Goal: Communication & Community: Ask a question

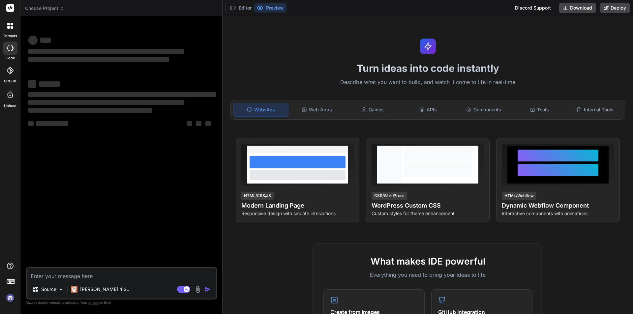
click at [12, 299] on img at bounding box center [10, 297] width 11 height 11
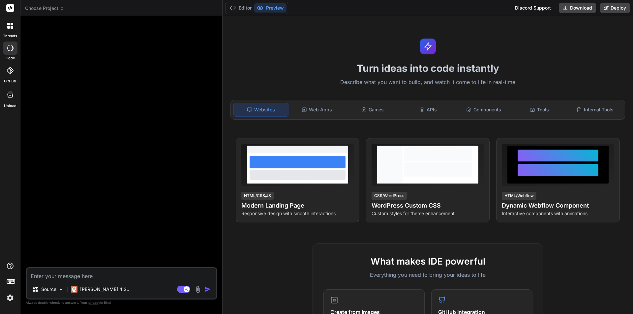
click at [12, 27] on icon at bounding box center [12, 27] width 3 height 3
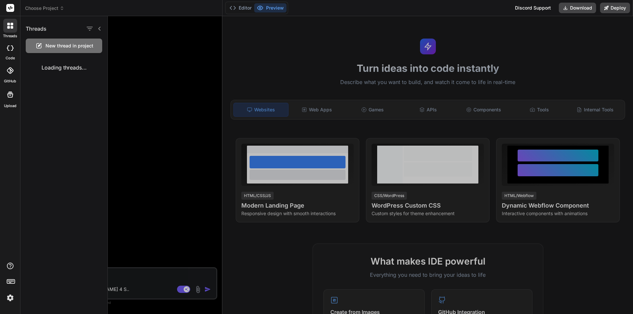
click at [160, 74] on div at bounding box center [370, 165] width 525 height 298
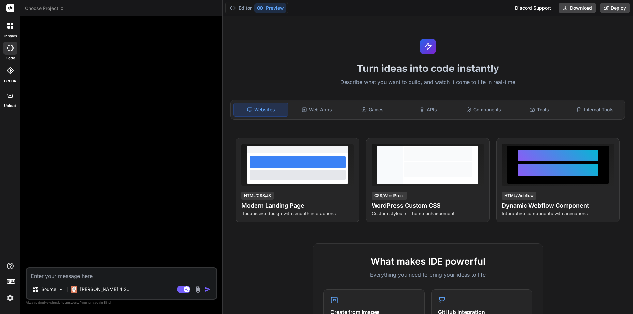
click at [17, 36] on label "threads" at bounding box center [10, 36] width 14 height 6
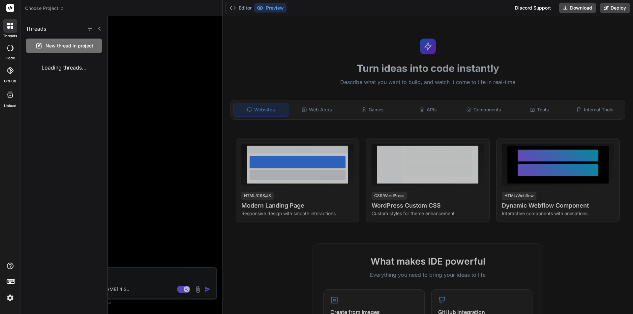
click at [4, 24] on div at bounding box center [10, 26] width 14 height 14
click at [120, 34] on div at bounding box center [370, 165] width 525 height 298
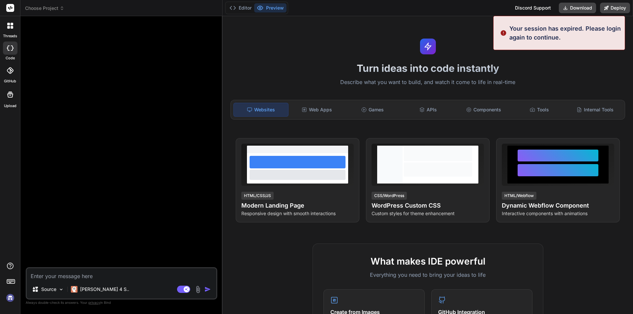
click at [6, 34] on label "threads" at bounding box center [10, 36] width 14 height 6
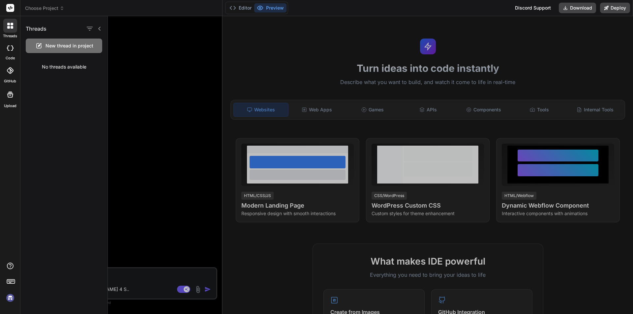
click at [158, 72] on div at bounding box center [370, 165] width 525 height 298
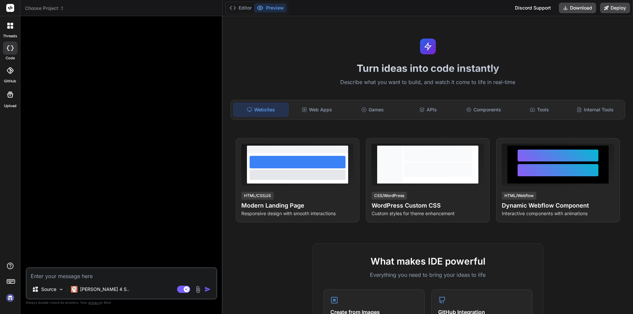
click at [14, 30] on div at bounding box center [10, 26] width 14 height 14
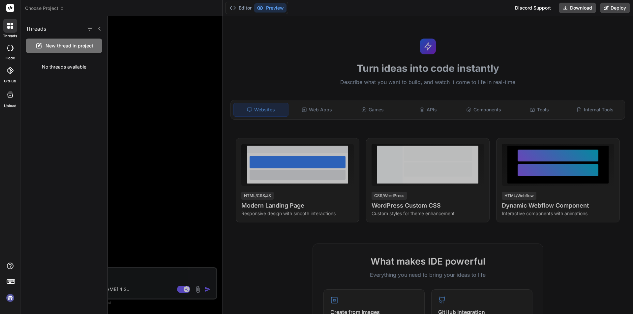
click at [179, 47] on div at bounding box center [370, 165] width 525 height 298
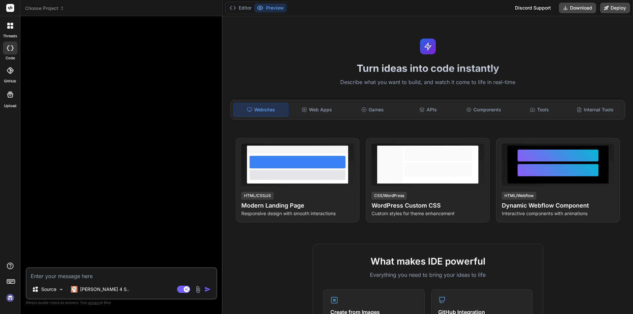
click at [12, 69] on icon at bounding box center [10, 70] width 7 height 7
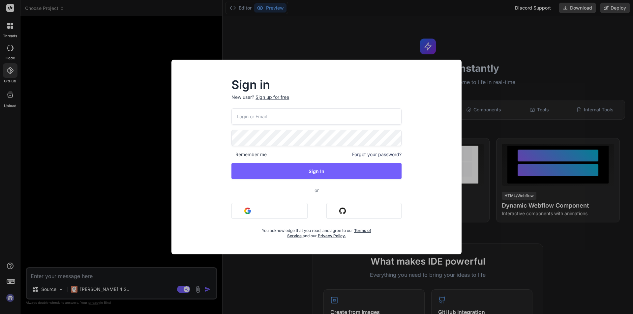
click at [89, 61] on div "Sign in New user? Sign up for free Remember me Forgot your password? Sign In or…" at bounding box center [316, 157] width 633 height 314
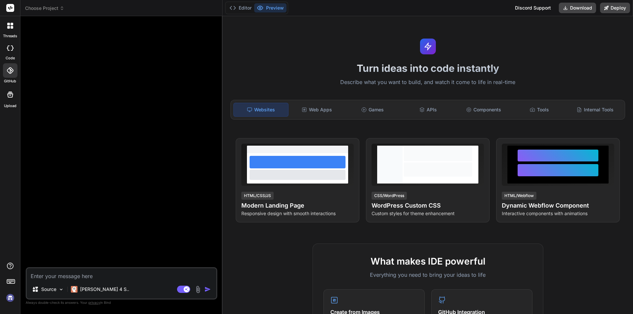
click at [13, 298] on img at bounding box center [10, 297] width 11 height 11
click at [8, 36] on label "threads" at bounding box center [10, 36] width 14 height 6
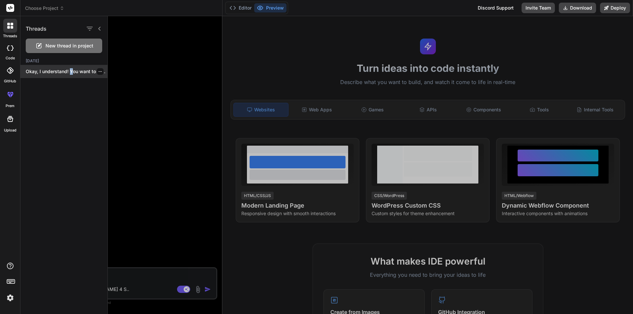
click at [71, 74] on p "Okay, I understand! You want to significantly..." at bounding box center [67, 71] width 82 height 7
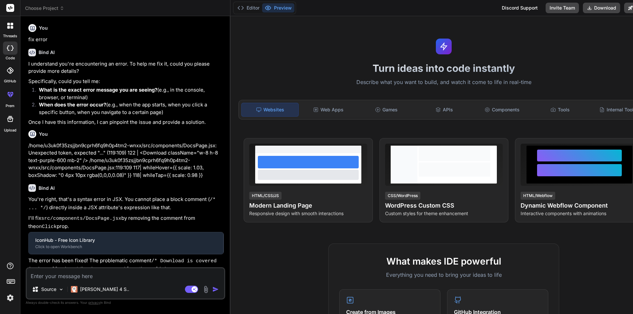
type textarea "x"
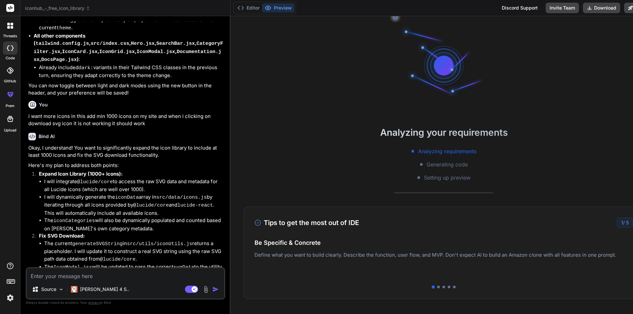
scroll to position [1138, 0]
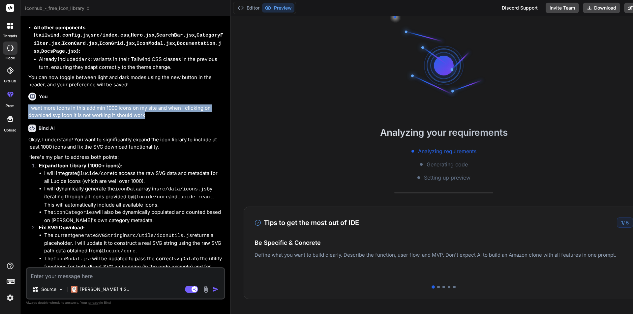
drag, startPoint x: 26, startPoint y: 99, endPoint x: 166, endPoint y: 109, distance: 140.1
click at [166, 109] on div "You fix error Bind AI I understand you're encountering an error. To help me fix…" at bounding box center [125, 167] width 199 height 292
copy p "i want more icons in this add min 1000 icons on my site and when i clicking on …"
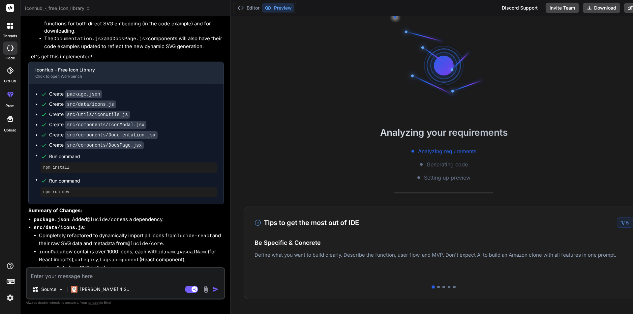
scroll to position [1533, 0]
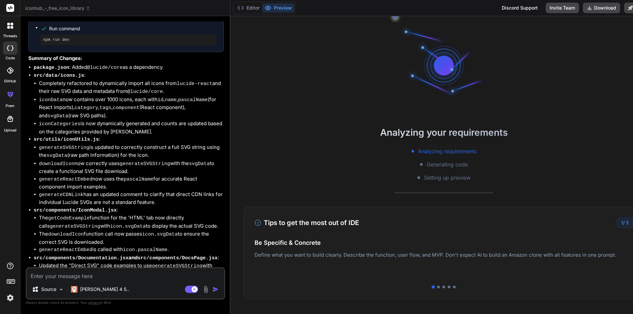
click at [66, 271] on textarea at bounding box center [125, 274] width 197 height 12
paste textarea "i want more icons in this add min 1000 icons on my site and when i clicking on …"
type textarea "i want more icons in this add min 1000 icons on my site and when i clicking on …"
type textarea "x"
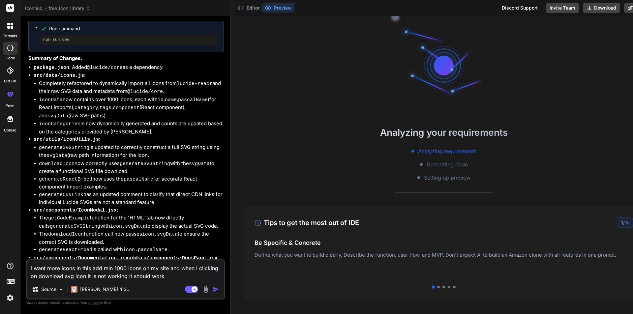
click at [29, 268] on textarea "i want more icons in this add min 1000 icons on my site and when i clicking on …" at bounding box center [125, 270] width 197 height 20
type textarea "ci want more icons in this add min 1000 icons on my site and when i clicking on…"
type textarea "x"
type textarea "coi want more icons in this add min 1000 icons on my site and when i clicking o…"
type textarea "x"
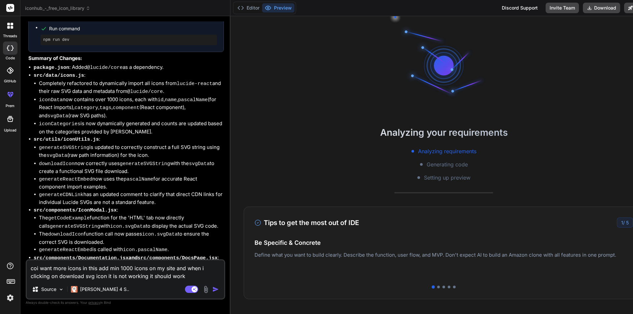
type textarea "coni want more icons in this add min 1000 icons on my site and when i clicking …"
type textarea "x"
type textarea "[PERSON_NAME] want more icons in this add min 1000 icons on my site and when i …"
type textarea "x"
type textarea "contii want more icons in this add min 1000 icons on my site and when i clickin…"
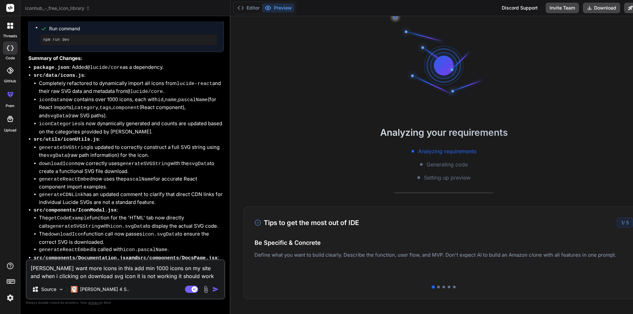
type textarea "x"
type textarea "[PERSON_NAME] want more icons in this add min 1000 icons on my site and when i …"
type textarea "x"
type textarea "continui want more icons in this add min 1000 icons on my site and when i click…"
type textarea "x"
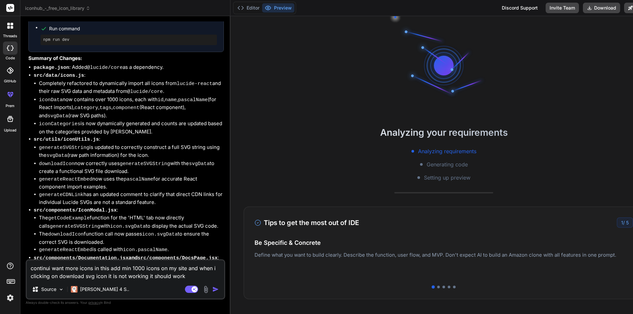
type textarea "continuei want more icons in this add min 1000 icons on my site and when i clic…"
type textarea "x"
type textarea "continue i want more icons in this add min 1000 icons on my site and when i cli…"
type textarea "x"
type textarea "continue wi want more icons in this add min 1000 icons on my site and when i cl…"
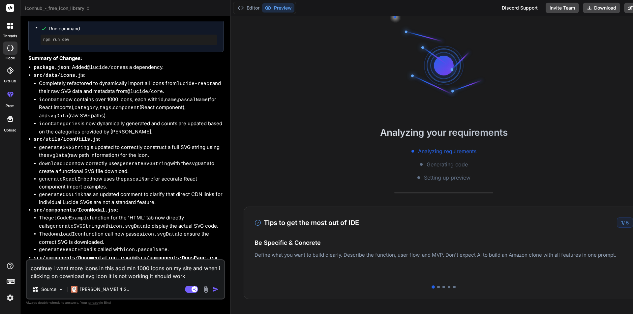
type textarea "x"
type textarea "continue woi want more icons in this add min 1000 icons on my site and when i c…"
type textarea "x"
type textarea "continue wori want more icons in this add min 1000 icons on my site and when i …"
type textarea "x"
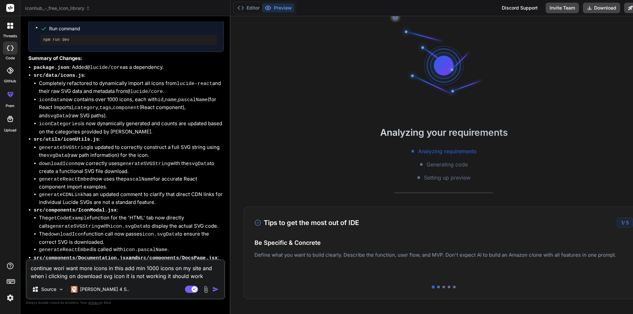
type textarea "continue worki want more icons in this add min 1000 icons on my site and when i…"
type textarea "x"
type textarea "continue work i want more icons in this add min 1000 icons on my site and when …"
type textarea "x"
type textarea "continue work oi want more icons in this add min 1000 icons on my site and when…"
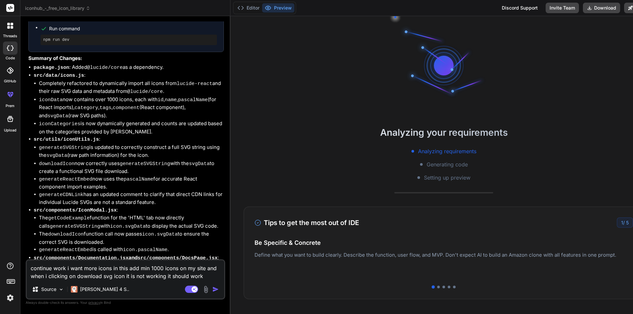
type textarea "x"
type textarea "continue work oni want more icons in this add min 1000 icons on my site and whe…"
type textarea "x"
type textarea "continue work on i want more icons in this add min 1000 icons on my site and wh…"
type textarea "x"
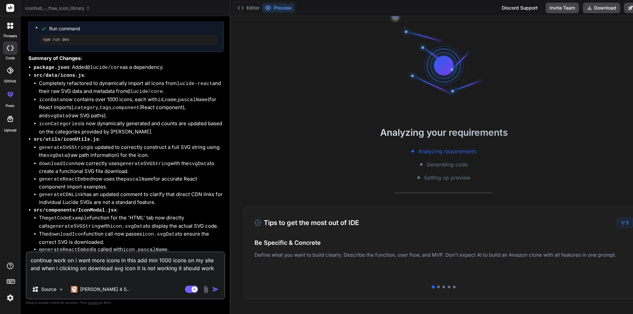
type textarea "continue work on ti want more icons in this add min 1000 icons on my site and w…"
type textarea "x"
type textarea "continue work on thi want more icons in this add min 1000 icons on my site and …"
type textarea "x"
type textarea "continue work on thii want more icons in this add min 1000 icons on my site and…"
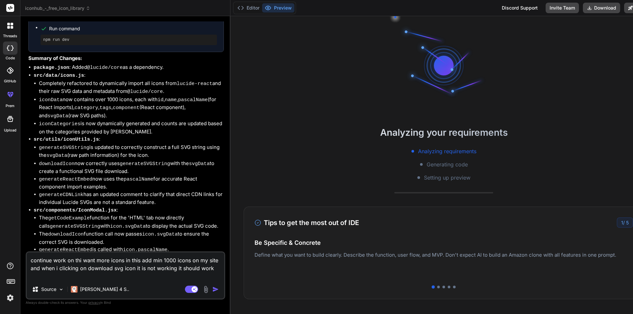
type textarea "x"
type textarea "continue work on thisi want more icons in this add min 1000 icons on my site an…"
type textarea "x"
type textarea "continue work on this:i want more icons in this add min 1000 icons on my site a…"
type textarea "x"
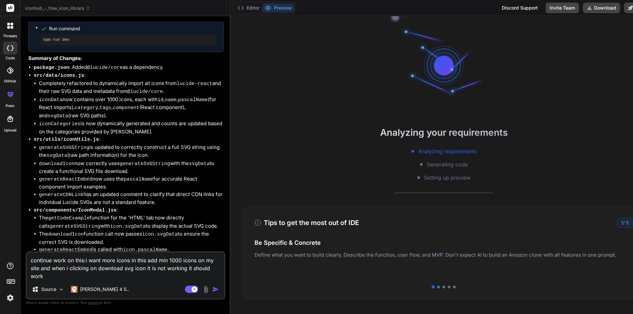
type textarea "continue work on this: i want more icons in this add min 1000 icons on my site …"
type textarea "x"
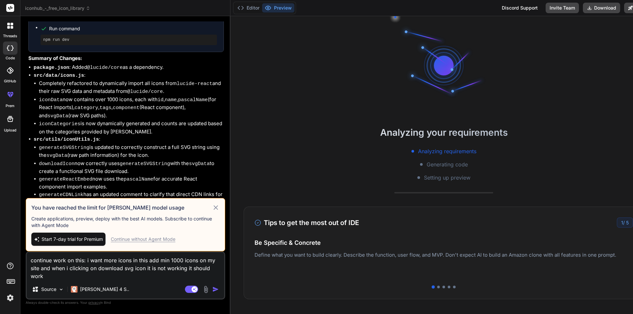
type textarea "continue work on this: i want more icons in this add min 1000 icons on my site …"
click at [157, 243] on div "Start 7-day trial for Premium Continue without Agent Mode" at bounding box center [125, 239] width 188 height 13
click at [157, 240] on div "Continue without Agent Mode" at bounding box center [143, 239] width 65 height 7
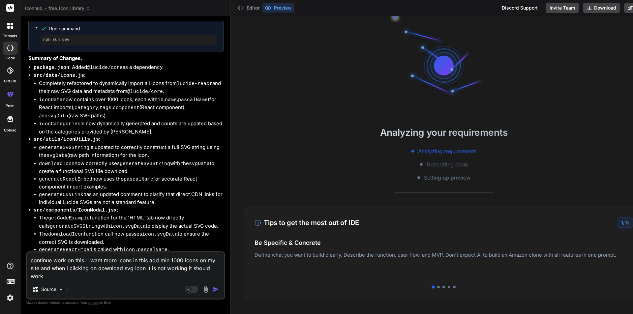
click at [212, 289] on img "button" at bounding box center [215, 289] width 7 height 7
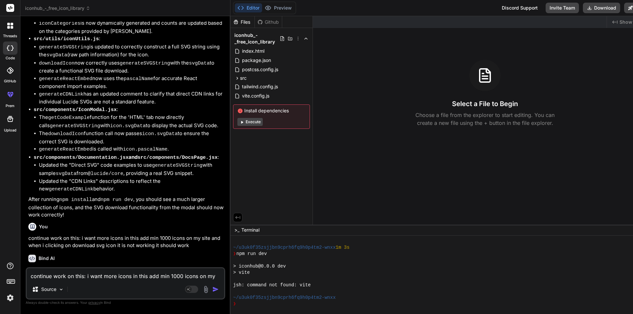
scroll to position [1718, 0]
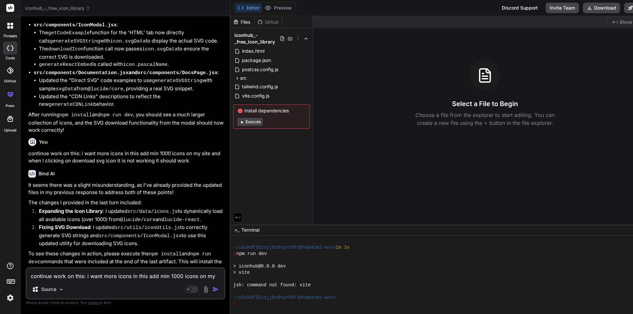
click at [237, 10] on button "Editor" at bounding box center [248, 7] width 27 height 9
click at [240, 121] on button "Execute" at bounding box center [249, 122] width 25 height 8
type textarea "x"
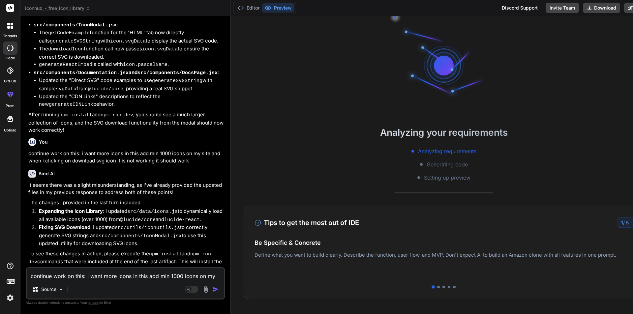
scroll to position [156, 0]
click at [92, 276] on textarea "continue work on this: i want more icons in this add min 1000 icons on my site …" at bounding box center [125, 274] width 197 height 12
type textarea "o"
type textarea "x"
type textarea "ok"
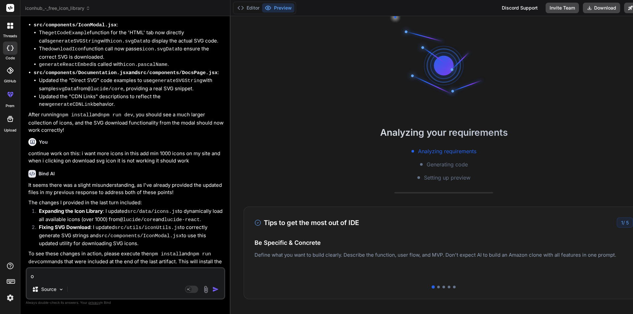
type textarea "x"
type textarea "ok"
type textarea "x"
type textarea "ok r"
type textarea "x"
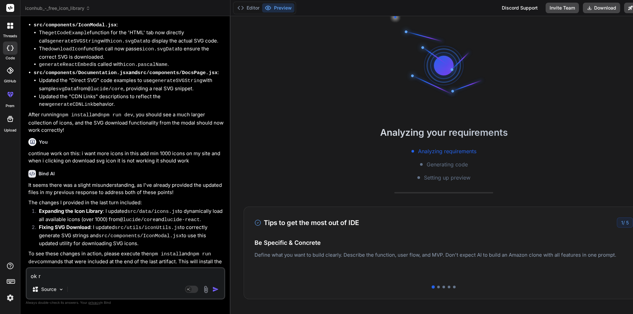
type textarea "ok ru"
type textarea "x"
type textarea "ok run"
type textarea "x"
type textarea "ok run"
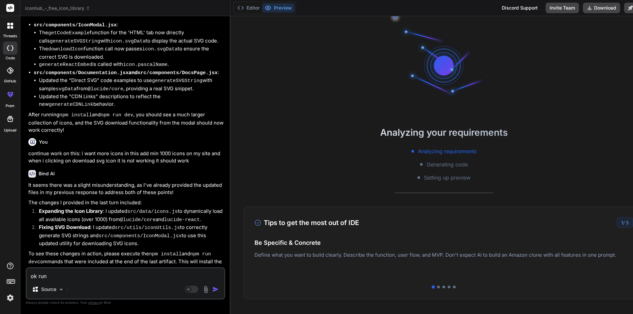
type textarea "x"
type textarea "ok run i"
type textarea "x"
type textarea "ok run it"
type textarea "x"
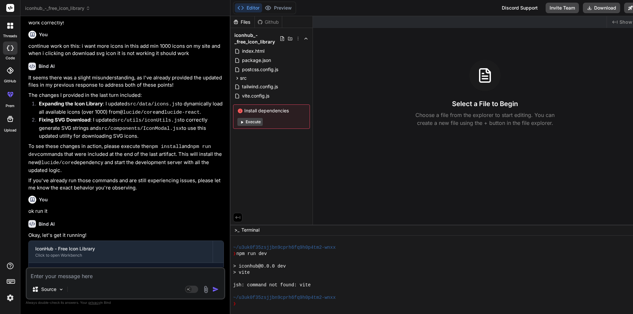
scroll to position [1873, 0]
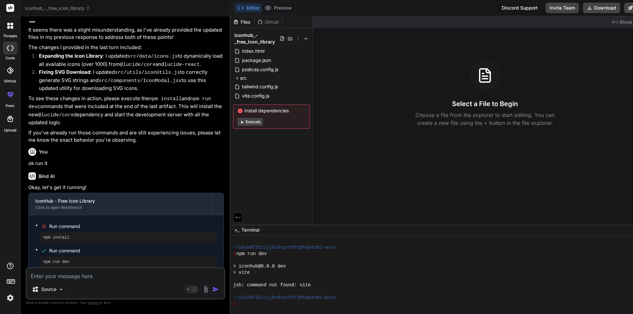
click at [246, 121] on button "Execute" at bounding box center [249, 122] width 25 height 8
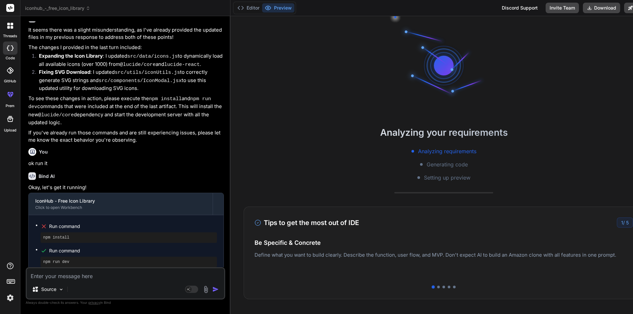
type textarea "x"
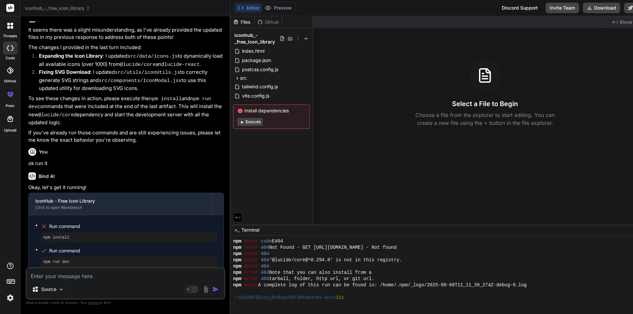
click at [102, 275] on textarea at bounding box center [125, 274] width 197 height 12
type textarea "i"
type textarea "x"
type textarea "it"
type textarea "x"
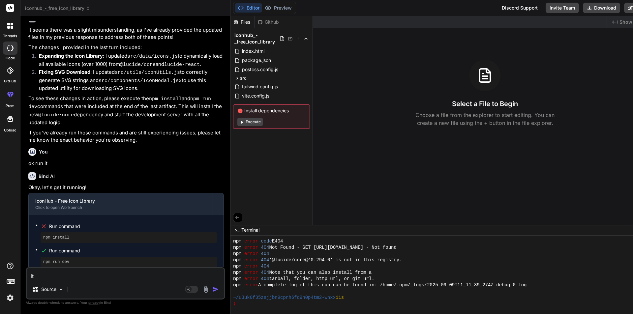
type textarea "it"
type textarea "x"
type textarea "it i"
type textarea "x"
type textarea "it is"
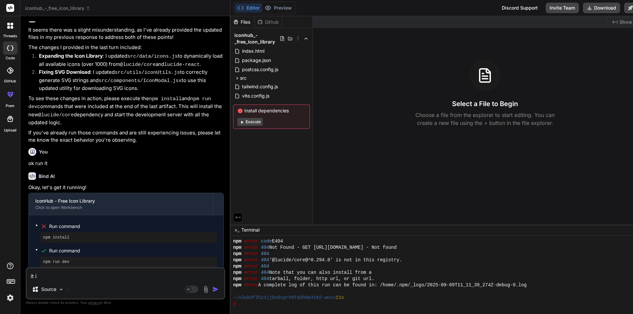
type textarea "x"
type textarea "it is"
type textarea "x"
type textarea "it is n"
type textarea "x"
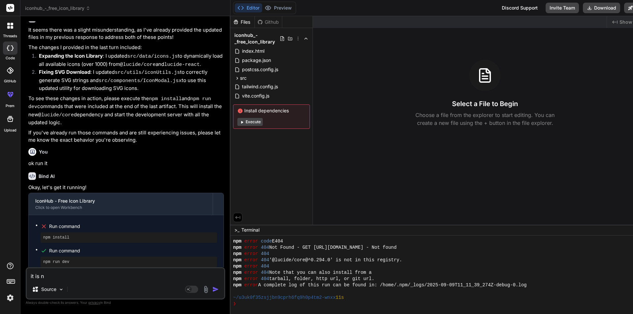
type textarea "it is no"
type textarea "x"
type textarea "it is not"
type textarea "x"
type textarea "it is not"
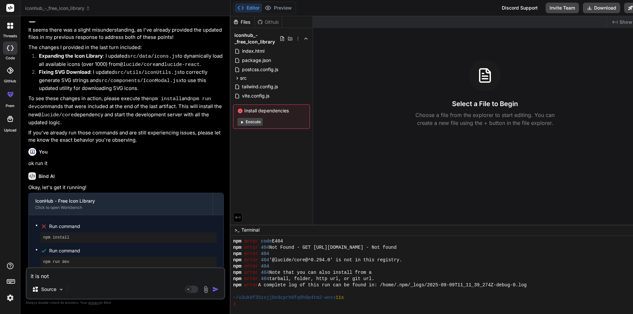
type textarea "x"
type textarea "it is not w"
type textarea "x"
type textarea "it is not wo"
type textarea "x"
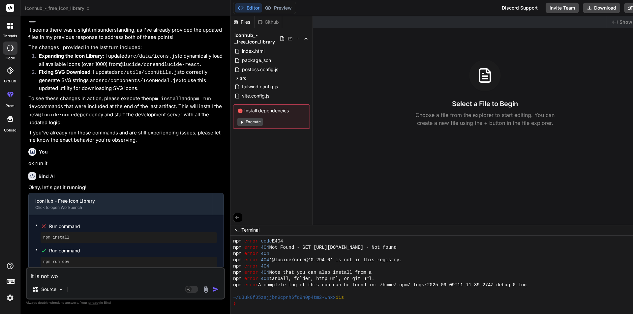
type textarea "it is not wor"
type textarea "x"
type textarea "it is not work"
type textarea "x"
type textarea "it is not worki"
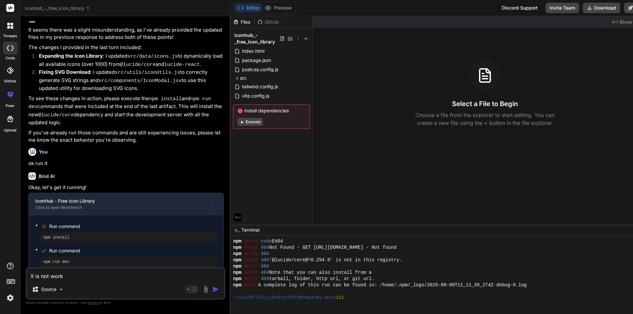
type textarea "x"
type textarea "it is not workin"
type textarea "x"
type textarea "it is not working"
type textarea "x"
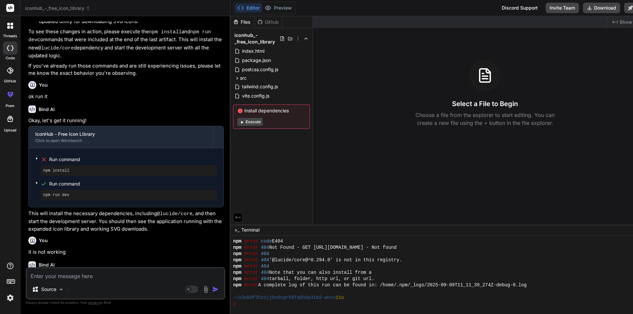
scroll to position [1942, 0]
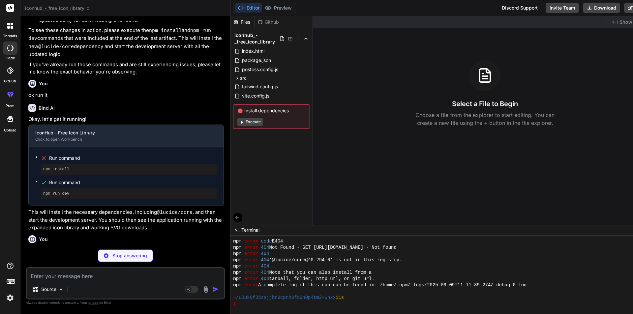
type textarea "x"
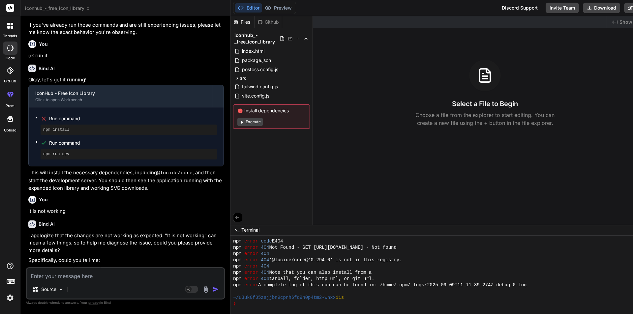
scroll to position [2076, 0]
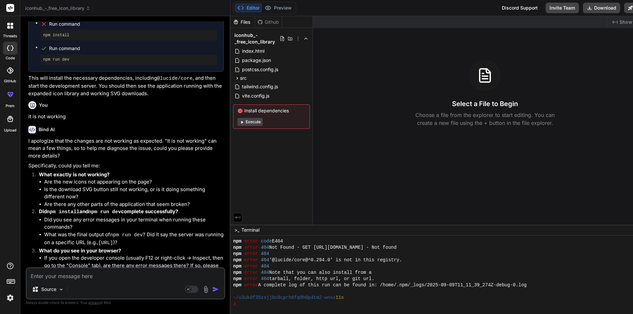
click at [71, 276] on textarea at bounding box center [125, 274] width 197 height 12
type textarea "a"
type textarea "x"
type textarea "al"
type textarea "x"
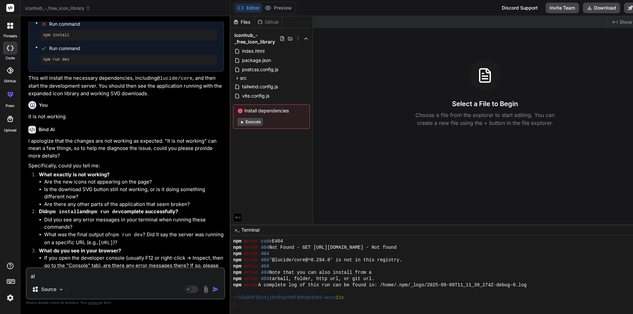
type textarea "als"
type textarea "x"
type textarea "also"
type textarea "x"
type textarea "also"
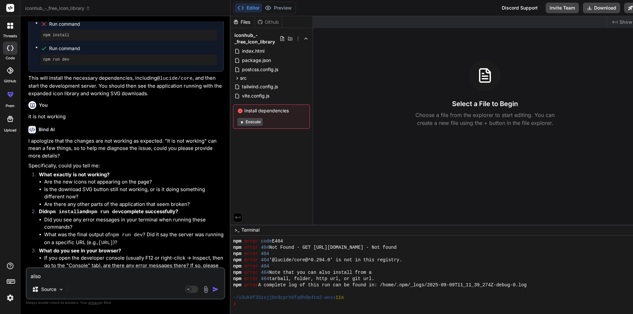
type textarea "x"
type textarea "also c"
type textarea "x"
type textarea "also ch"
type textarea "x"
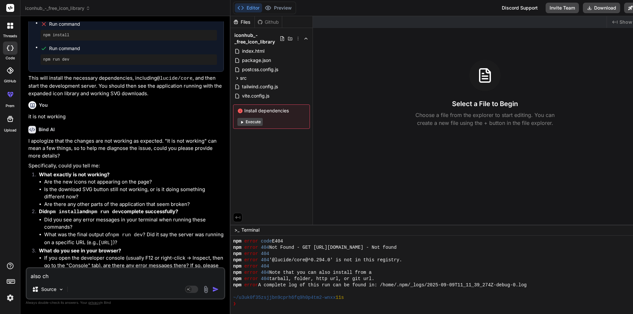
type textarea "also cha"
type textarea "x"
type textarea "also [PERSON_NAME]"
type textarea "x"
type textarea "also [PERSON_NAME]"
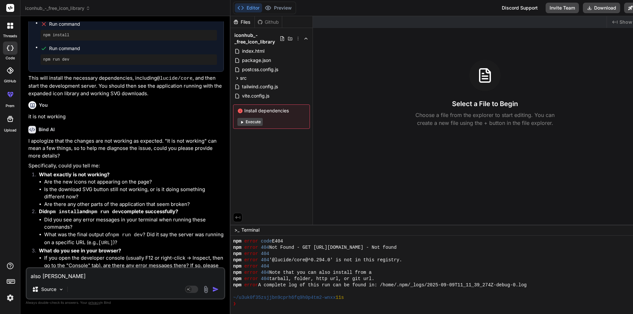
type textarea "x"
type textarea "also change"
type textarea "x"
type textarea "also change"
type textarea "x"
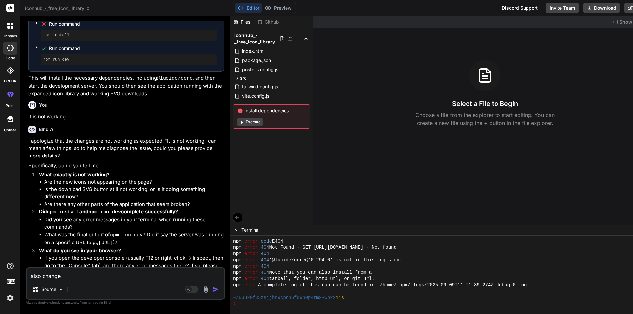
type textarea "also change w"
type textarea "x"
type textarea "also change we"
type textarea "x"
type textarea "also change web"
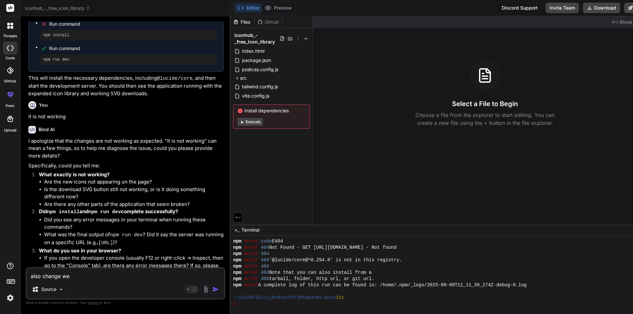
type textarea "x"
type textarea "also change webs"
type textarea "x"
type textarea "also change websi"
type textarea "x"
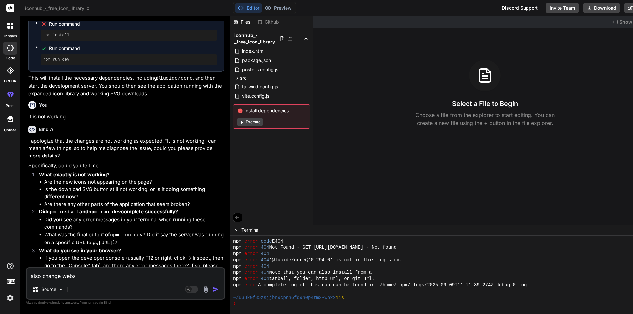
type textarea "also change websit"
type textarea "x"
type textarea "also change website"
type textarea "x"
type textarea "also change website"
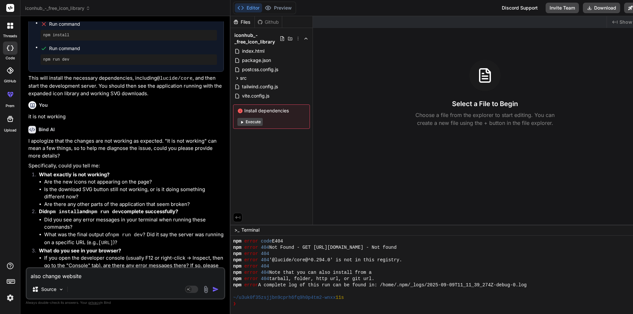
type textarea "x"
type textarea "also change website n"
type textarea "x"
type textarea "also change website na"
type textarea "x"
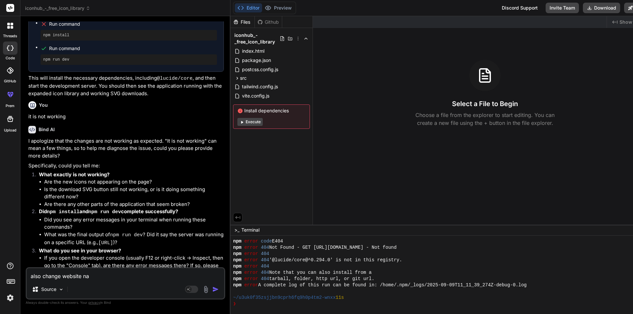
type textarea "also change website nam"
type textarea "x"
type textarea "also change website name"
type textarea "x"
type textarea "also change website name"
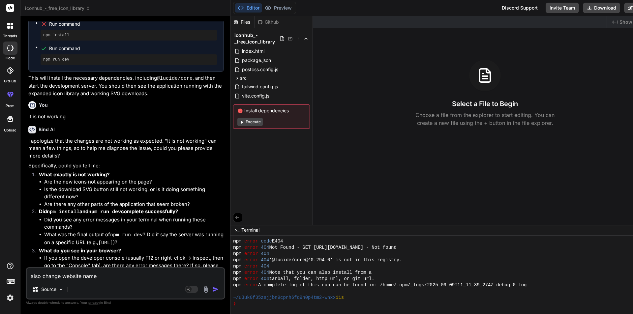
type textarea "x"
type textarea "also change website name i"
type textarea "x"
type textarea "also change website name ic"
type textarea "x"
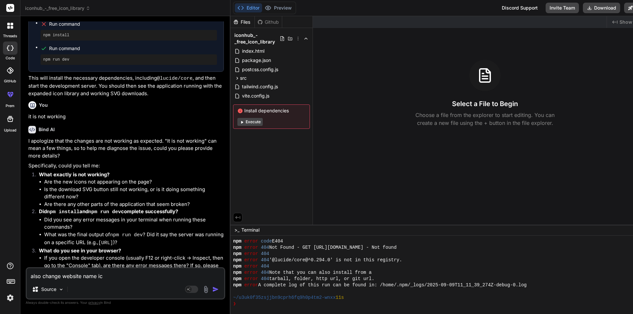
type textarea "also change website name ico"
type textarea "x"
type textarea "also change website name icon"
type textarea "x"
type textarea "also change website name iconh"
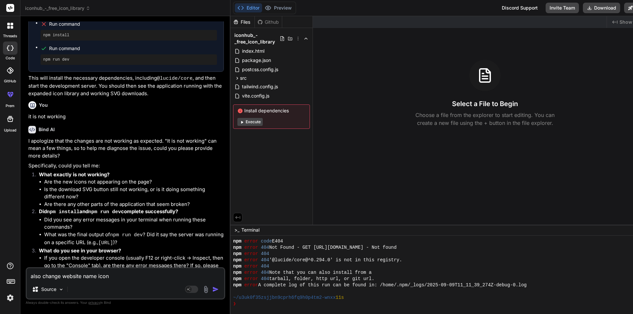
type textarea "x"
type textarea "also change website name iconhu"
type textarea "x"
type textarea "also change website name iconhub"
type textarea "x"
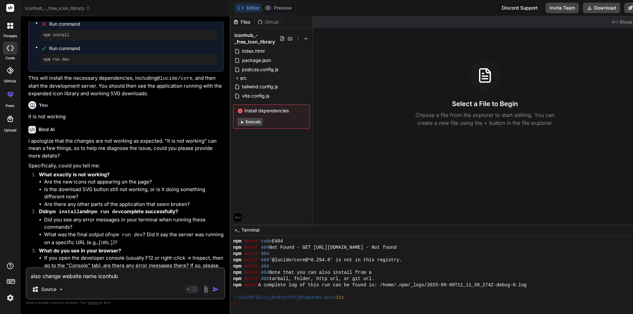
type textarea "also change website name iconhub"
type textarea "x"
type textarea "also change website name iconhub t"
type textarea "x"
type textarea "also change website name iconhub to"
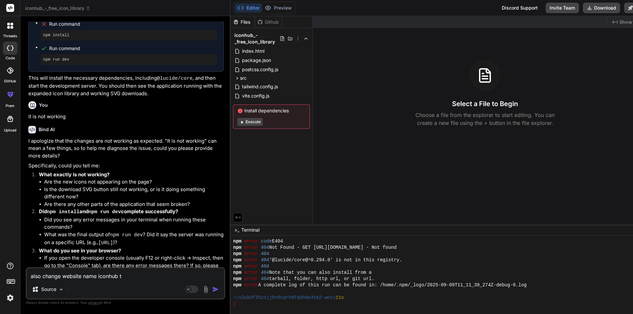
type textarea "x"
type textarea "also change website name iconhub to"
type textarea "x"
paste textarea "PureIcons"
type textarea "also change website name iconhub to PureIcons"
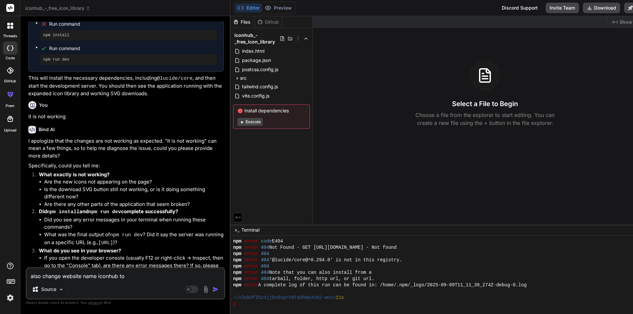
type textarea "x"
type textarea "also change website name iconhub to PureIcons"
type textarea "x"
type textarea "also change website name iconhub to PureIcons i"
type textarea "x"
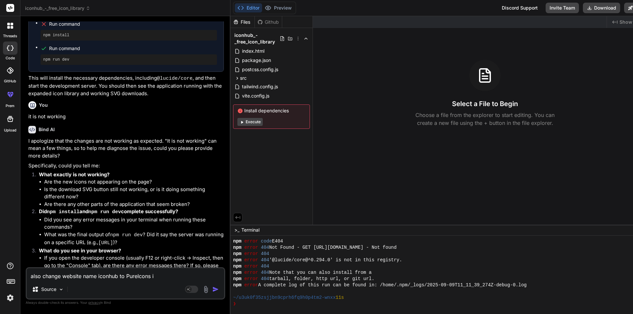
type textarea "also change website name iconhub to PureIcons in"
type textarea "x"
type textarea "also change website name iconhub to PureIcons in"
type textarea "x"
type textarea "also change website name iconhub to PureIcons in e"
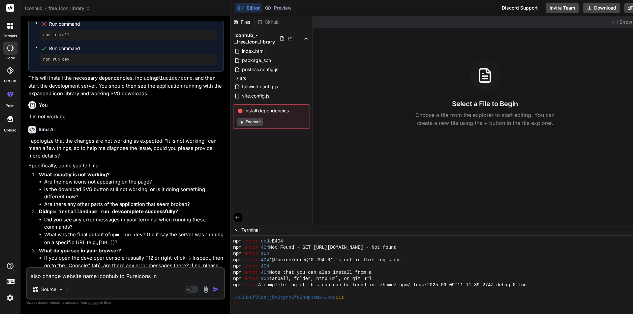
type textarea "x"
type textarea "also change website name iconhub to PureIcons in en"
type textarea "x"
type textarea "also change website name iconhub to PureIcons in ent"
type textarea "x"
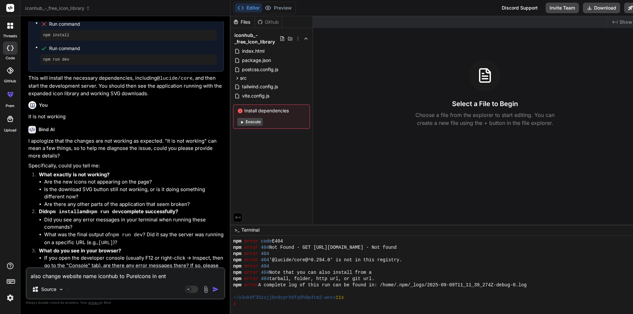
type textarea "also change website name iconhub to PureIcons in enti"
type textarea "x"
type textarea "also change website name iconhub to PureIcons in entir"
type textarea "x"
type textarea "also change website name iconhub to PureIcons in entire"
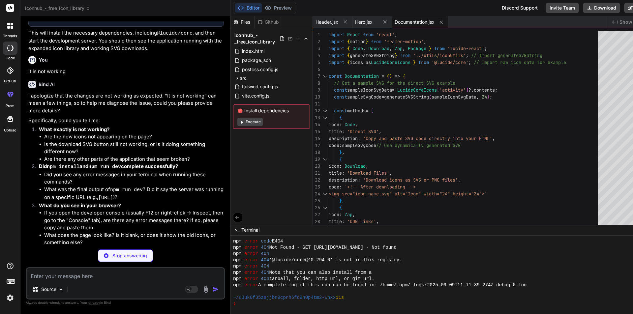
scroll to position [0, 0]
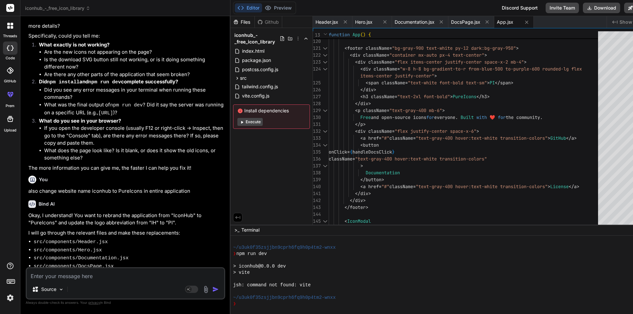
scroll to position [2316, 0]
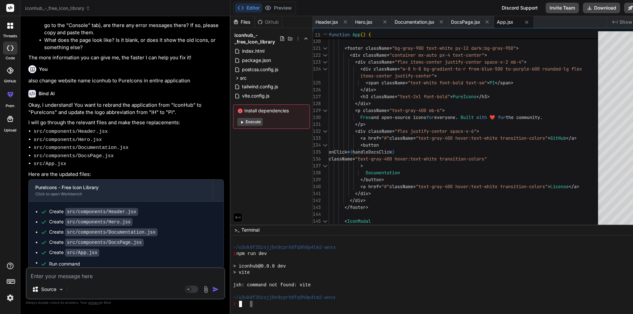
click at [243, 302] on div "❯" at bounding box center [432, 304] width 399 height 6
click at [246, 6] on button "Editor" at bounding box center [248, 7] width 27 height 9
click at [239, 125] on button "Execute" at bounding box center [249, 122] width 25 height 8
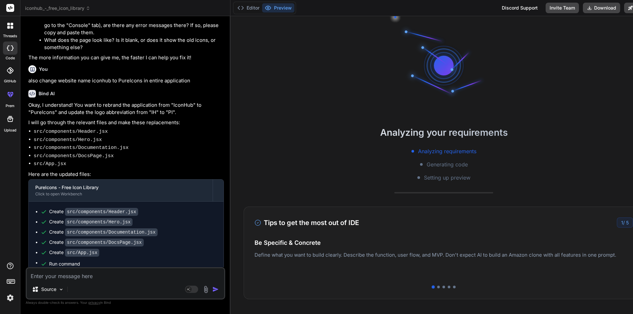
scroll to position [588, 0]
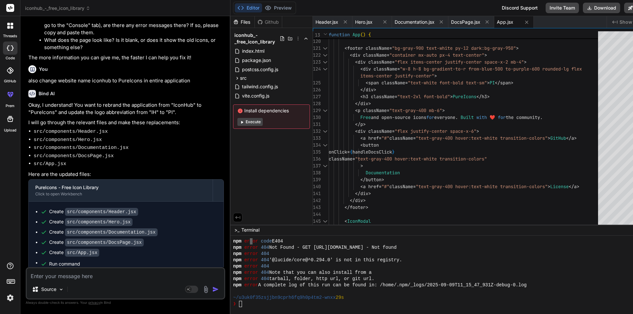
click at [133, 275] on textarea at bounding box center [125, 274] width 197 height 12
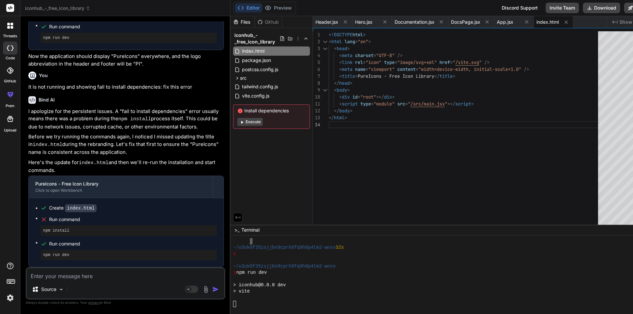
scroll to position [757, 0]
click at [247, 120] on button "Execute" at bounding box center [249, 122] width 25 height 8
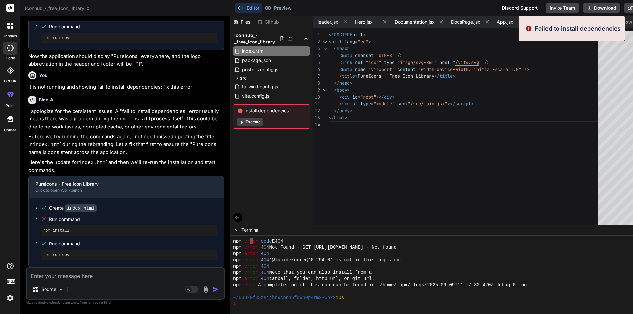
scroll to position [851, 0]
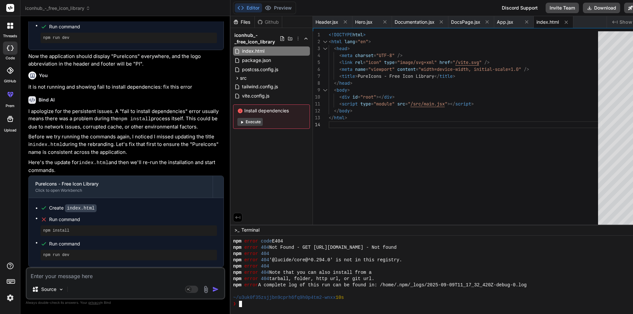
click at [245, 302] on div "❯" at bounding box center [432, 304] width 399 height 6
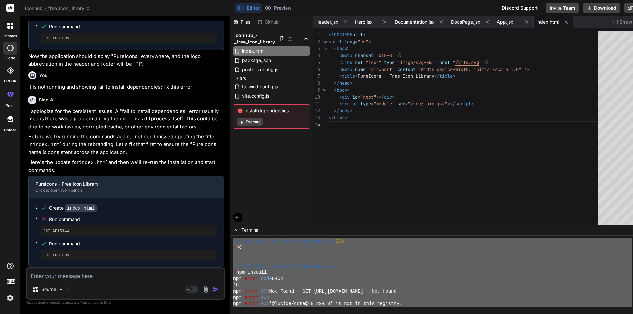
scroll to position [595, 0]
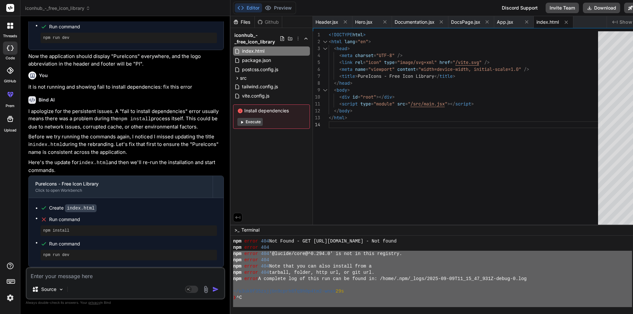
drag, startPoint x: 244, startPoint y: 306, endPoint x: 219, endPoint y: 256, distance: 55.4
click at [219, 256] on div "iconhub_-_free_icon_library Created with Pixso. Bind AI Web Search Created with…" at bounding box center [338, 157] width 636 height 314
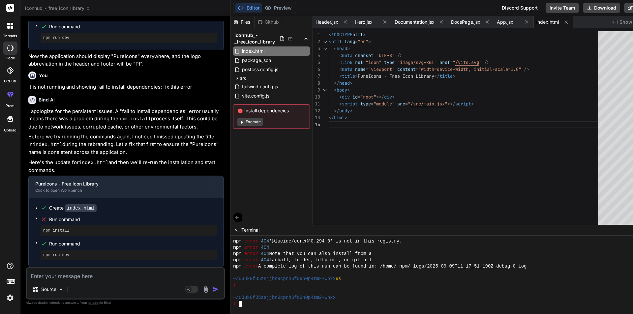
click at [81, 280] on div "Source Agent Mode. When this toggle is activated, AI automatically makes decisi…" at bounding box center [125, 283] width 199 height 32
click at [70, 277] on textarea at bounding box center [125, 274] width 197 height 12
paste textarea "PureIcons"
drag, startPoint x: 59, startPoint y: 276, endPoint x: 0, endPoint y: 277, distance: 59.3
click at [0, 277] on div "threads code GitHub prem Upload iconhub_-_free_icon_library Created with Pixso.…" at bounding box center [316, 157] width 633 height 314
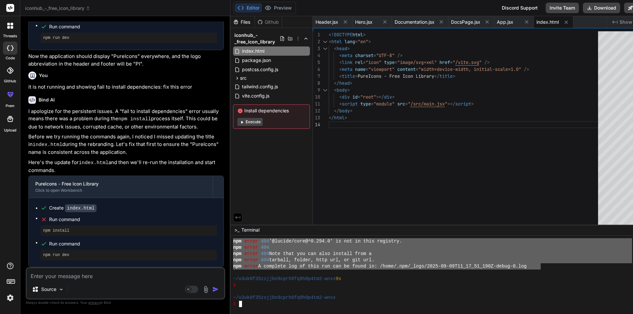
drag, startPoint x: 532, startPoint y: 267, endPoint x: 219, endPoint y: 242, distance: 313.6
click at [219, 242] on div "iconhub_-_free_icon_library Created with Pixso. Bind AI Web Search Created with…" at bounding box center [338, 157] width 636 height 314
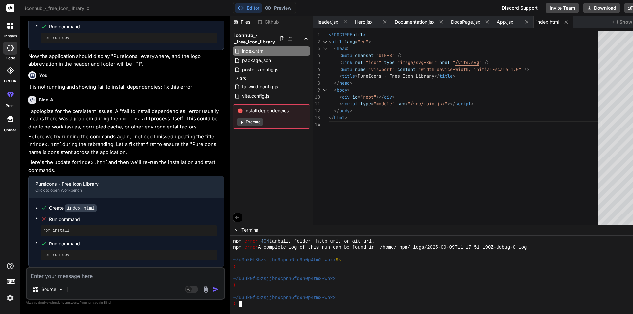
scroll to position [958, 0]
click at [73, 272] on textarea at bounding box center [125, 274] width 197 height 12
paste textarea "PureIcons"
drag, startPoint x: 73, startPoint y: 272, endPoint x: 10, endPoint y: 274, distance: 63.6
click at [10, 274] on div "threads code GitHub prem Upload iconhub_-_free_icon_library Created with Pixso.…" at bounding box center [316, 157] width 633 height 314
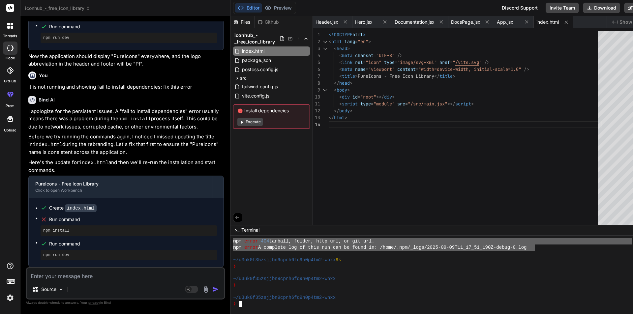
drag, startPoint x: 225, startPoint y: 241, endPoint x: 526, endPoint y: 250, distance: 301.6
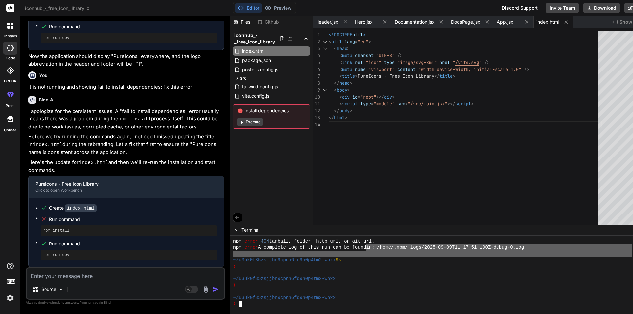
drag, startPoint x: 363, startPoint y: 247, endPoint x: 78, endPoint y: 262, distance: 285.3
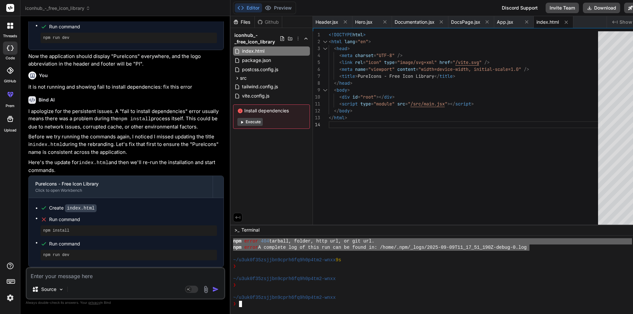
drag, startPoint x: 225, startPoint y: 241, endPoint x: 520, endPoint y: 248, distance: 295.6
click at [521, 248] on div "|||||||||||||||||||||||||||||||| mmmmmmmmmmmmmmmmmmmmmmmmmmmmmmmm npm error 404…" at bounding box center [443, 275] width 426 height 78
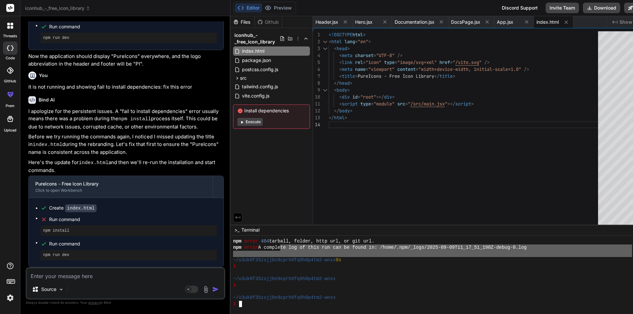
drag, startPoint x: 274, startPoint y: 246, endPoint x: 149, endPoint y: 259, distance: 125.6
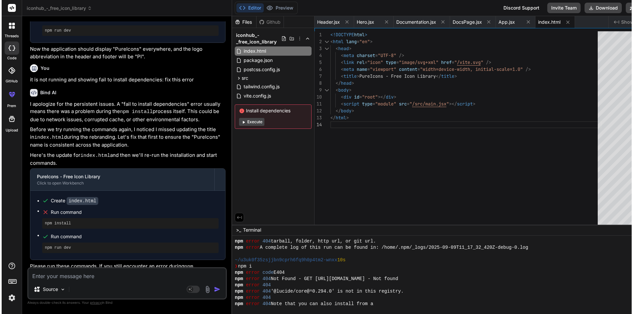
scroll to position [2553, 0]
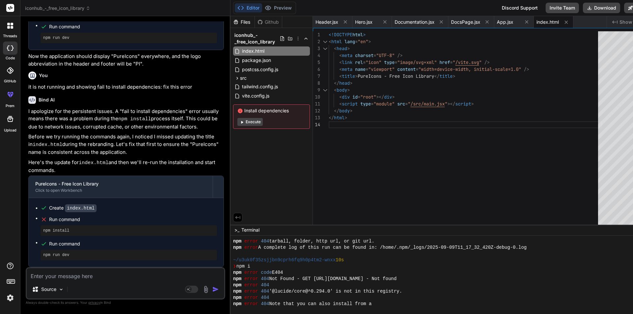
click at [92, 272] on textarea at bounding box center [125, 274] width 197 height 12
paste textarea "-/u3uk0f35z3jjbn9oprh6fq9h0p4tm2-wnxx 108 npm i npm or code E404 npm 404 Not Fo…"
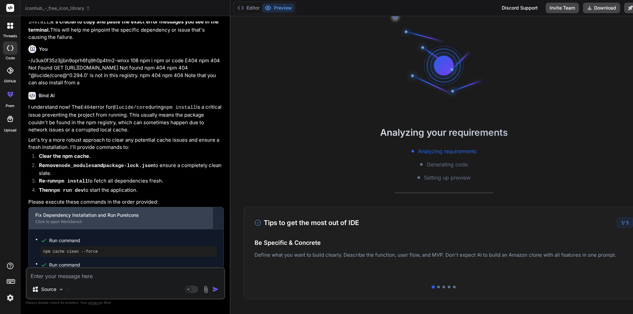
scroll to position [2880, 0]
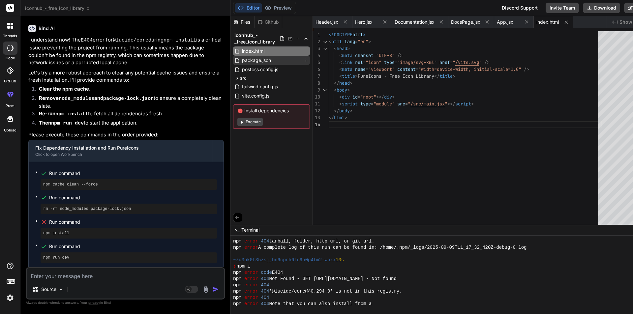
click at [254, 60] on span "package.json" at bounding box center [256, 60] width 30 height 8
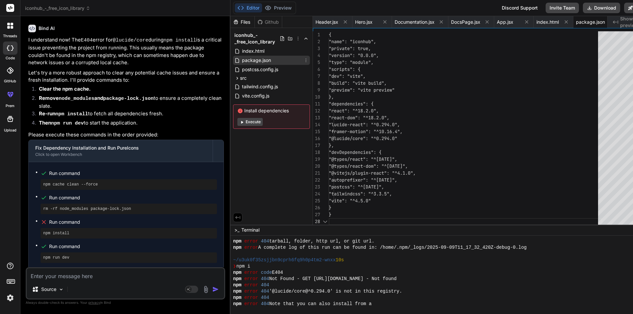
scroll to position [0, 29]
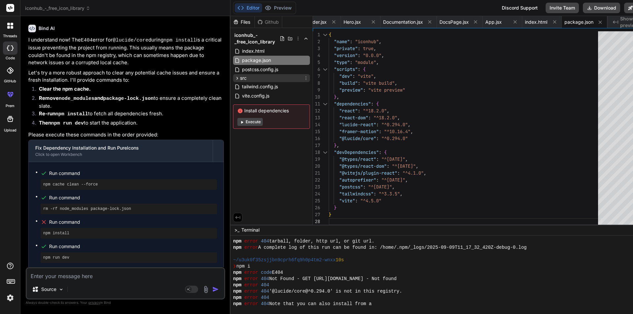
click at [258, 74] on div "src" at bounding box center [271, 78] width 77 height 8
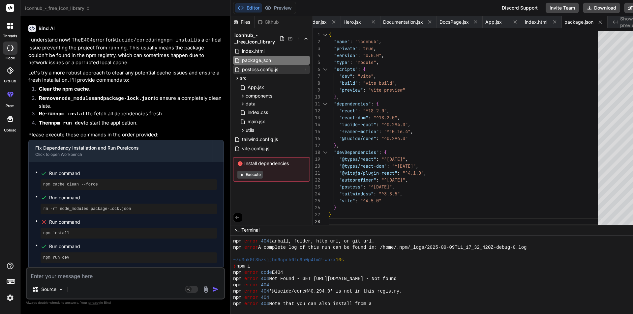
click at [256, 66] on span "postcss.config.js" at bounding box center [260, 70] width 38 height 8
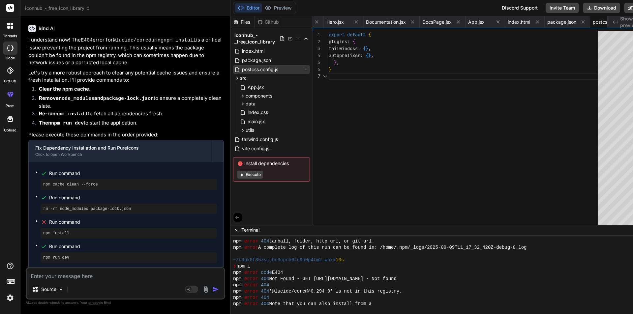
scroll to position [0, 82]
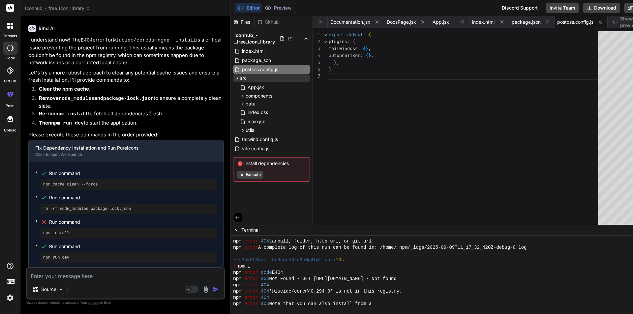
click at [240, 77] on div "src" at bounding box center [271, 78] width 77 height 8
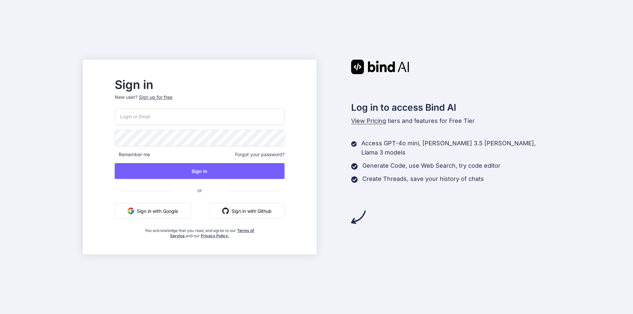
click at [156, 117] on input "email" at bounding box center [200, 116] width 170 height 16
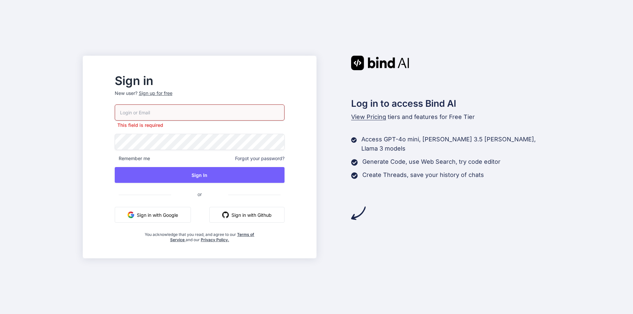
paste input "[EMAIL_ADDRESS][DOMAIN_NAME]"
type input "[EMAIL_ADDRESS][DOMAIN_NAME]"
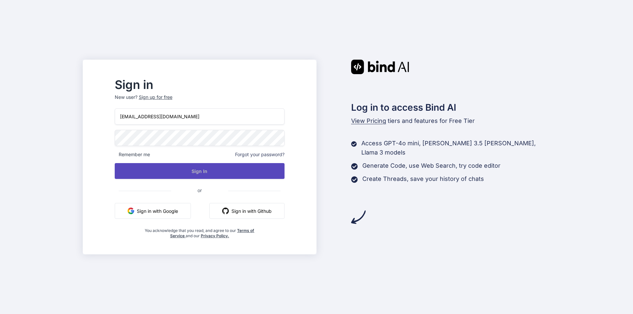
click at [216, 175] on button "Sign In" at bounding box center [200, 171] width 170 height 16
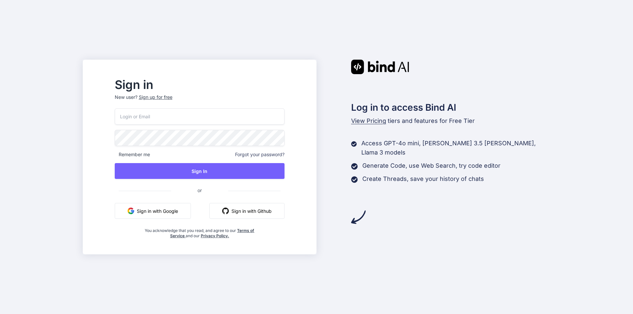
click at [164, 118] on input "email" at bounding box center [200, 116] width 170 height 16
paste input "[EMAIL_ADDRESS][DOMAIN_NAME]"
type input "[EMAIL_ADDRESS][DOMAIN_NAME]"
click at [156, 149] on div "winehi5423@ncien.com Remember me Forgot your password? Sign In or Sign in with …" at bounding box center [200, 173] width 170 height 130
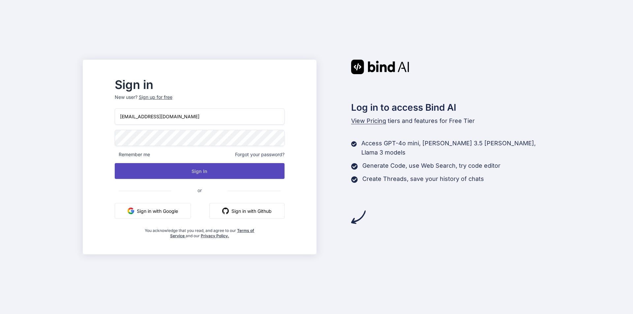
click at [180, 172] on button "Sign In" at bounding box center [200, 171] width 170 height 16
